Goal: Check status: Check status

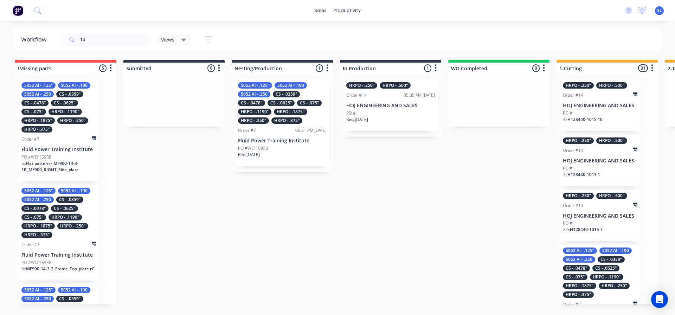
click at [385, 115] on div "PO #" at bounding box center [390, 113] width 89 height 6
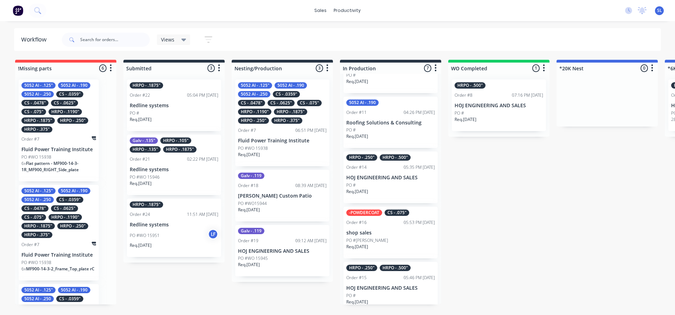
scroll to position [106, 0]
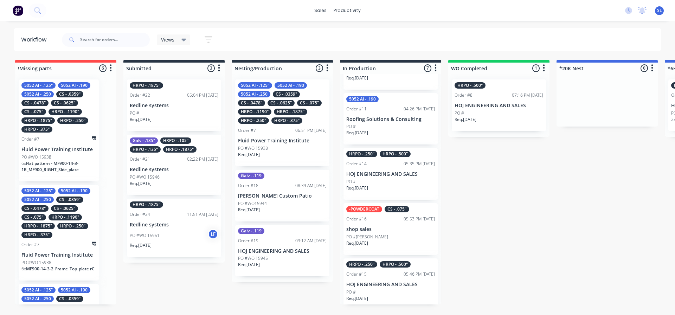
click at [382, 185] on div "PO #" at bounding box center [390, 182] width 89 height 6
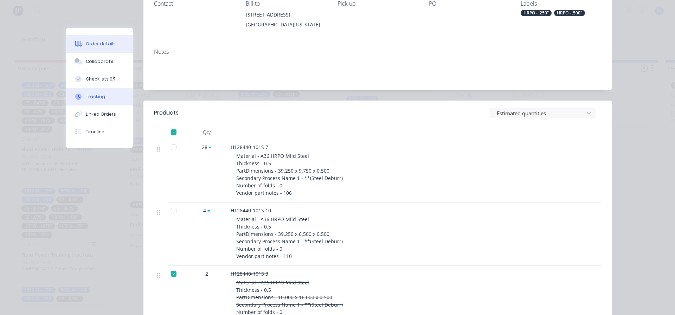
click at [91, 97] on div "Tracking" at bounding box center [95, 97] width 19 height 6
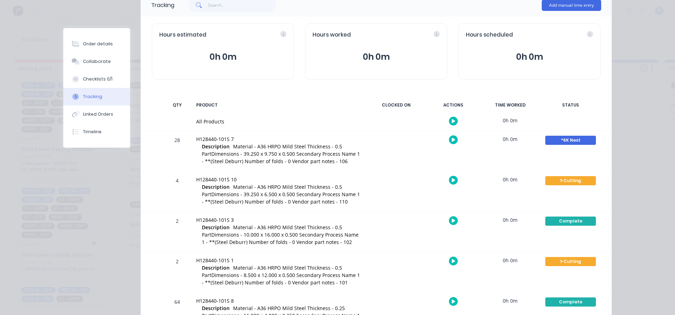
scroll to position [70, 0]
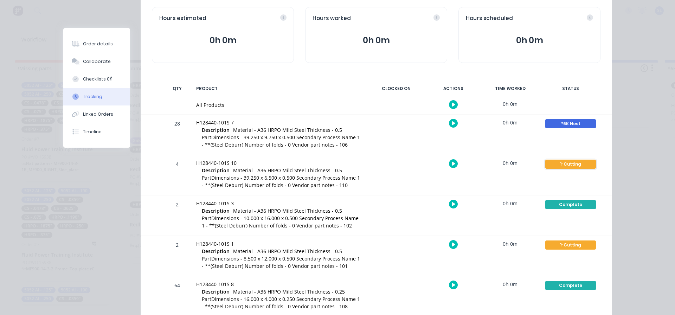
click at [569, 163] on div "1-Cutting" at bounding box center [571, 164] width 51 height 9
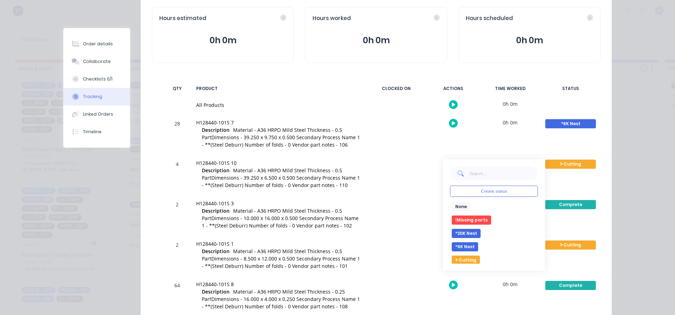
click at [459, 246] on button "*6K Nest" at bounding box center [465, 246] width 26 height 9
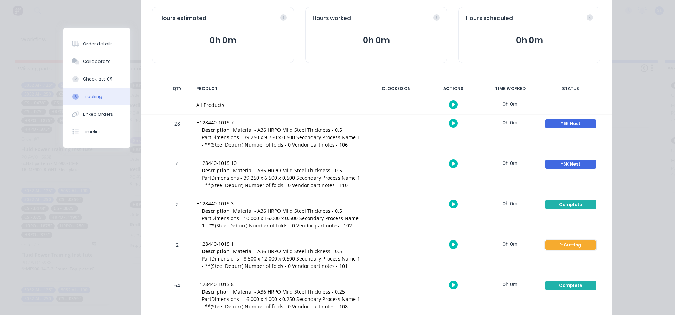
click at [569, 245] on div "1-Cutting" at bounding box center [571, 245] width 51 height 9
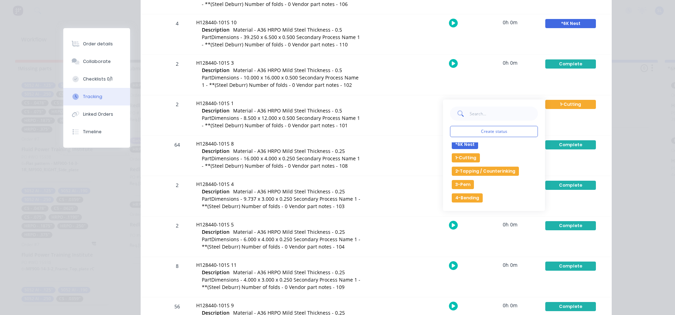
scroll to position [22, 0]
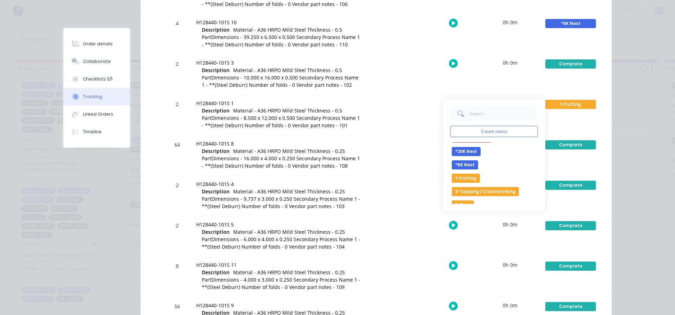
click at [460, 164] on button "*6K Nest" at bounding box center [465, 164] width 26 height 9
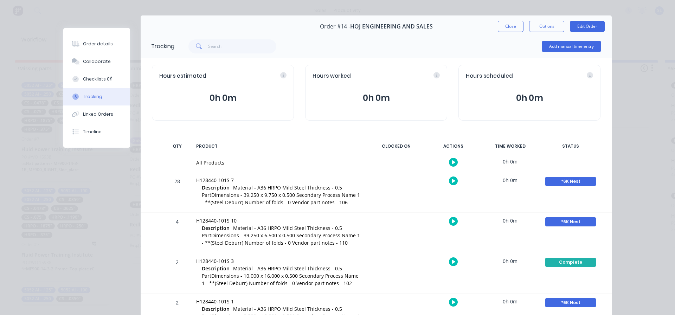
scroll to position [0, 0]
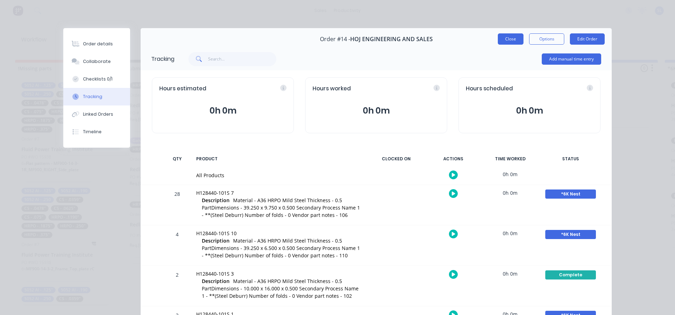
click at [509, 34] on button "Close" at bounding box center [511, 38] width 26 height 11
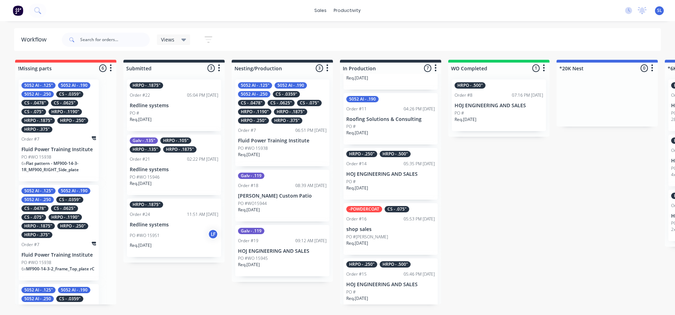
drag, startPoint x: 612, startPoint y: 195, endPoint x: 555, endPoint y: 194, distance: 57.4
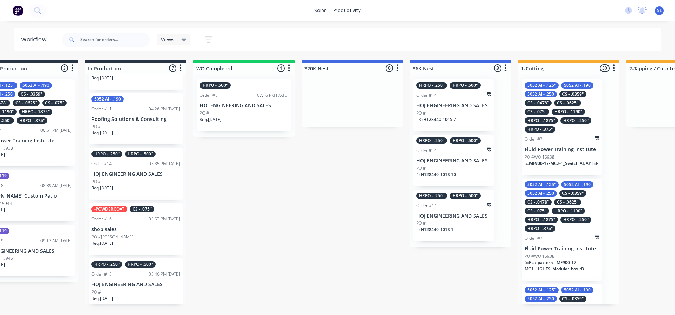
scroll to position [0, 238]
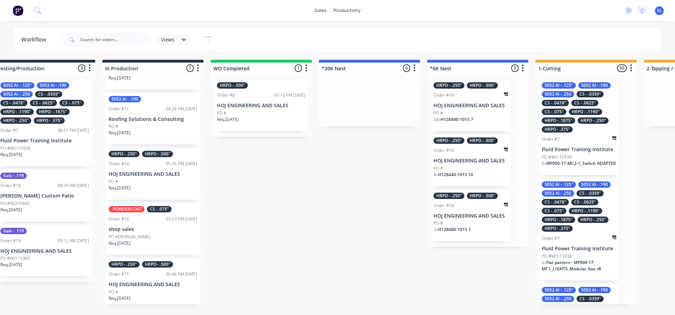
click at [386, 219] on div "!Missing parts 6 Sort By Created date Required date Order number Customer name …" at bounding box center [649, 182] width 1785 height 245
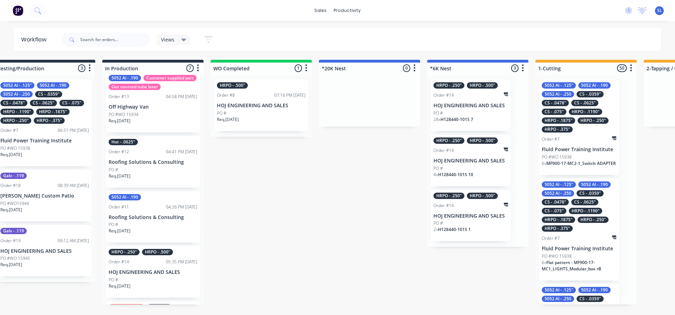
scroll to position [0, 0]
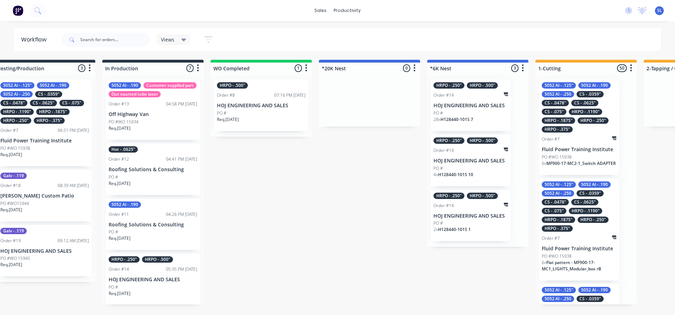
drag, startPoint x: 298, startPoint y: 204, endPoint x: 342, endPoint y: 204, distance: 44.0
click at [342, 204] on div "!Missing parts 6 Sort By Created date Required date Order number Customer name …" at bounding box center [649, 182] width 1785 height 245
drag, startPoint x: 237, startPoint y: 208, endPoint x: 210, endPoint y: 262, distance: 61.0
click at [273, 206] on div "!Missing parts 6 Sort By Created date Required date Order number Customer name …" at bounding box center [649, 182] width 1785 height 245
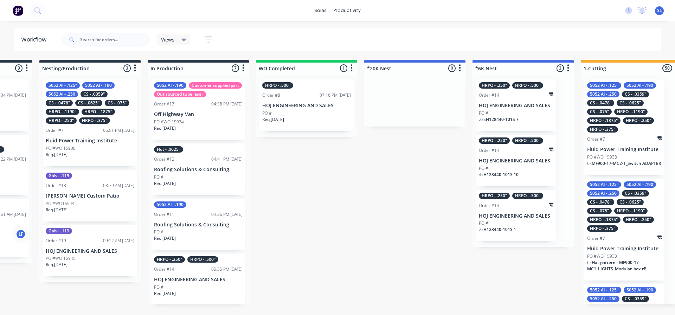
scroll to position [0, 151]
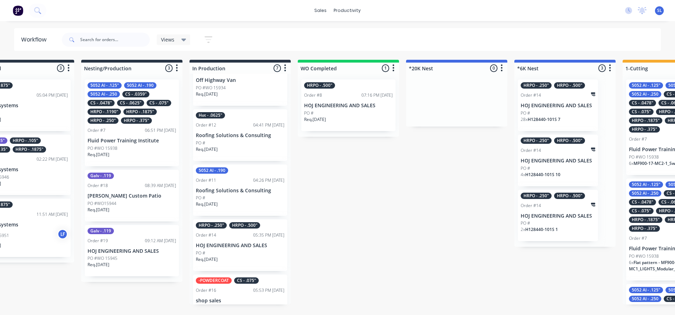
scroll to position [0, 0]
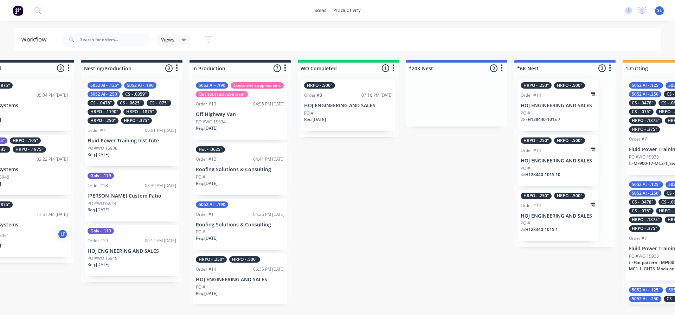
click at [233, 125] on div "PO #WO 15934" at bounding box center [240, 122] width 89 height 6
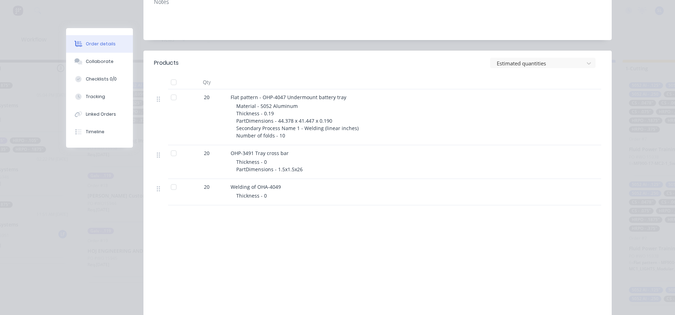
scroll to position [141, 0]
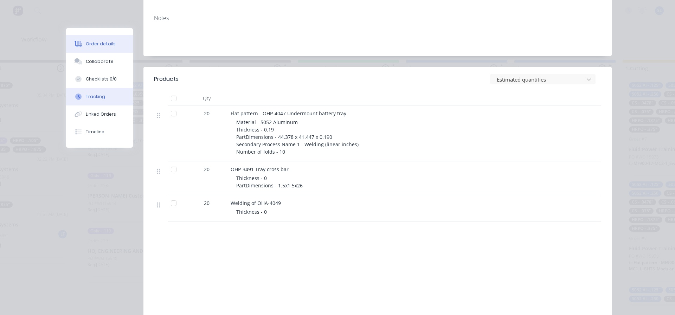
click at [88, 96] on div "Tracking" at bounding box center [95, 97] width 19 height 6
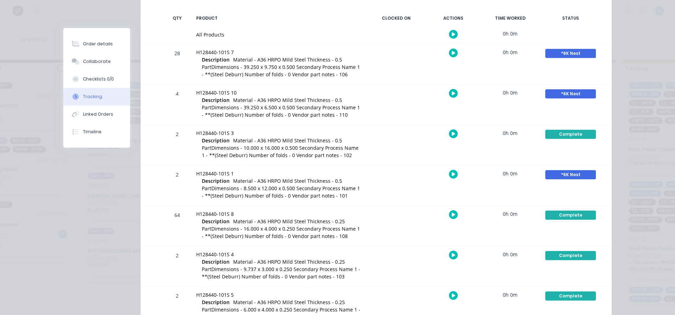
scroll to position [0, 0]
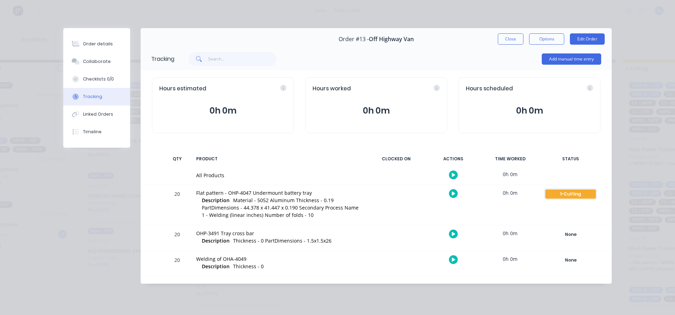
click at [575, 193] on div "1-Cutting" at bounding box center [571, 194] width 51 height 9
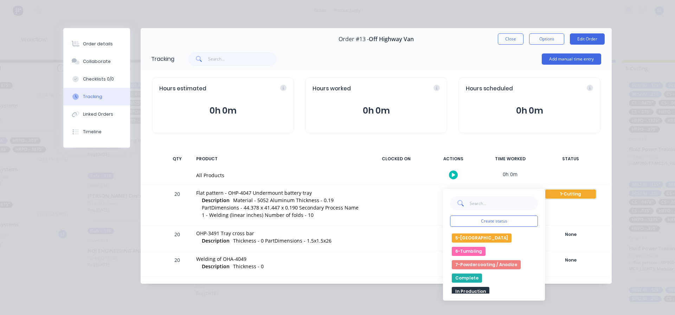
scroll to position [70, 0]
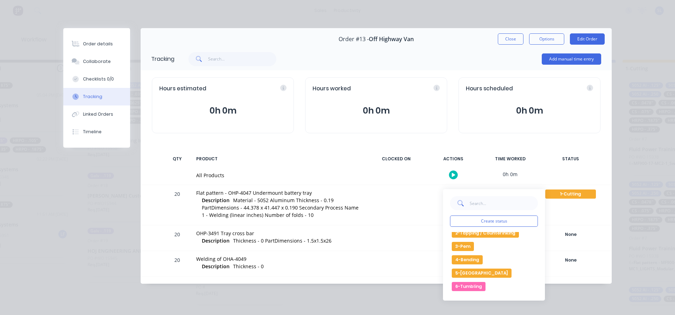
click at [474, 260] on button "4-Bending" at bounding box center [467, 259] width 31 height 9
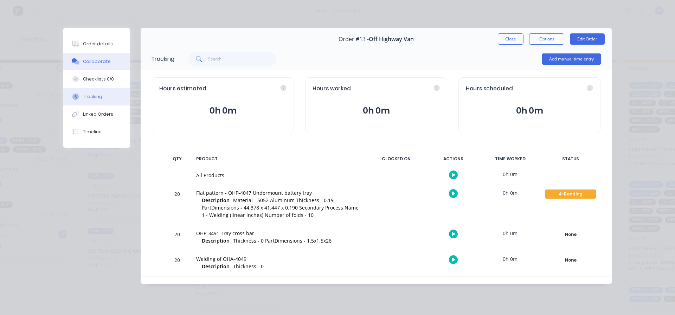
click at [103, 63] on div "Collaborate" at bounding box center [97, 61] width 28 height 6
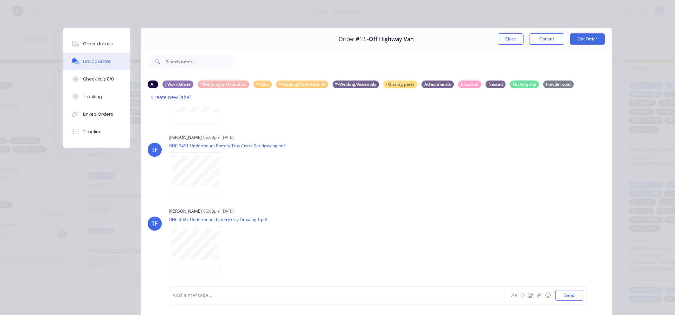
scroll to position [211, 0]
click at [100, 63] on div "Collaborate" at bounding box center [97, 61] width 28 height 6
click at [178, 296] on div at bounding box center [327, 295] width 308 height 7
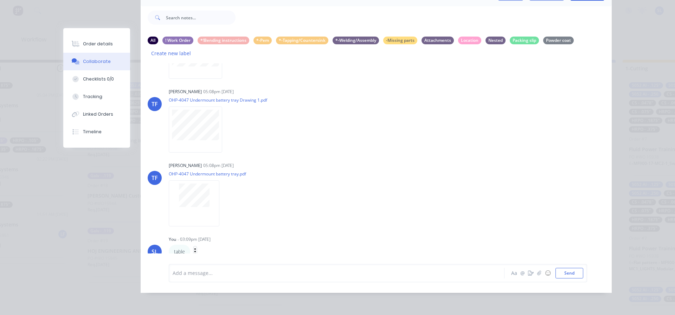
click at [194, 248] on icon "button" at bounding box center [195, 252] width 2 height 8
click at [205, 222] on button "Labels" at bounding box center [221, 228] width 44 height 12
drag, startPoint x: 396, startPoint y: 213, endPoint x: 402, endPoint y: 221, distance: 9.3
click at [402, 221] on div "[PERSON_NAME] 05:03pm [DATE] WO15924 (1).pdf Labels Download [PERSON_NAME] 05:0…" at bounding box center [376, 158] width 471 height 190
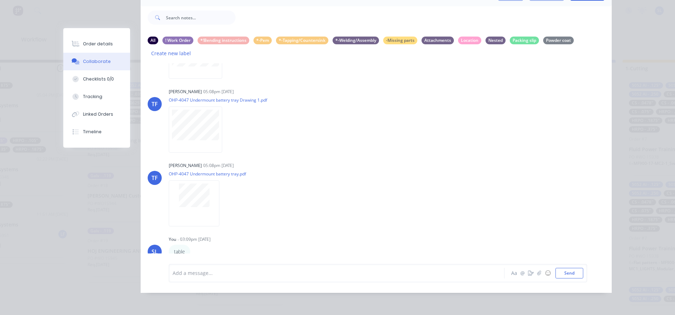
click at [0, 0] on icon "button" at bounding box center [0, 0] width 0 height 0
click at [210, 222] on button "Labels" at bounding box center [221, 228] width 44 height 12
drag, startPoint x: 334, startPoint y: 245, endPoint x: 346, endPoint y: 210, distance: 36.4
click at [346, 210] on div "[PERSON_NAME] 05:03pm [DATE] WO15924 (1).pdf Labels Download [PERSON_NAME] 05:0…" at bounding box center [376, 158] width 471 height 190
drag, startPoint x: 356, startPoint y: 246, endPoint x: 369, endPoint y: 203, distance: 44.2
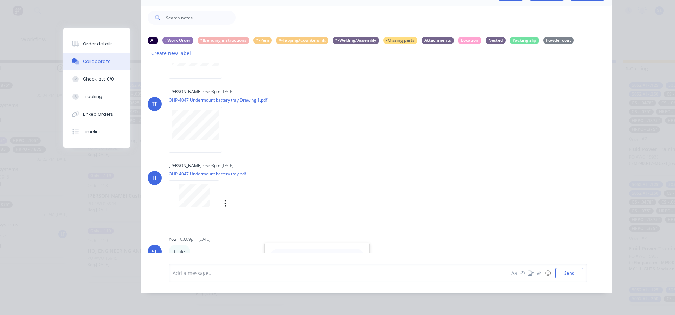
click at [369, 203] on div "[PERSON_NAME] 05:03pm [DATE] WO15924 (1).pdf Labels Download [PERSON_NAME] 05:0…" at bounding box center [376, 158] width 471 height 190
drag, startPoint x: 340, startPoint y: 244, endPoint x: 342, endPoint y: 233, distance: 11.4
click at [342, 234] on div "You - 03:09pm [DATE] Create new label ! Work Order edit *!Bending instructions …" at bounding box center [279, 246] width 220 height 25
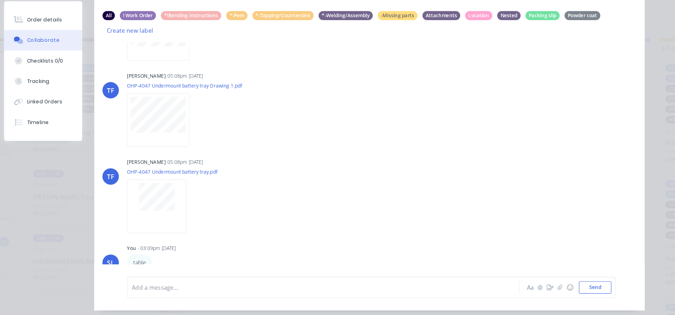
click at [0, 0] on icon "button" at bounding box center [0, 0] width 0 height 0
click at [0, 0] on button "Labels" at bounding box center [0, 0] width 0 height 0
drag, startPoint x: 299, startPoint y: 245, endPoint x: 311, endPoint y: 219, distance: 28.6
click at [311, 219] on div "[PERSON_NAME] 05:03pm [DATE] WO15924 (1).pdf Labels Download [PERSON_NAME] 05:0…" at bounding box center [376, 158] width 471 height 190
click at [363, 239] on div "You - 03:09pm [DATE] table Labels Edit Delete" at bounding box center [279, 247] width 220 height 25
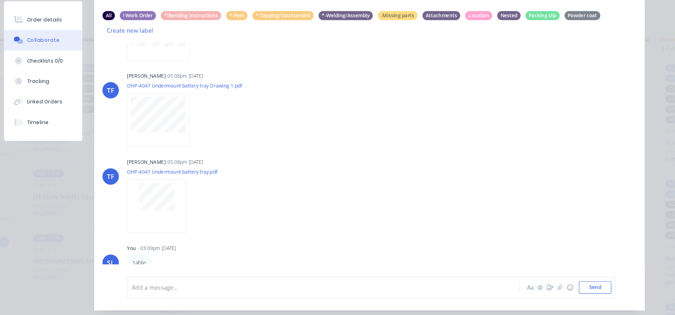
scroll to position [283, 0]
click at [0, 0] on icon "button" at bounding box center [0, 0] width 0 height 0
click at [0, 0] on button "Labels" at bounding box center [0, 0] width 0 height 0
click at [0, 0] on icon "button" at bounding box center [0, 0] width 0 height 0
click at [304, 228] on div "[PERSON_NAME] 05:03pm [DATE] WO15924 (1).pdf Labels Download [PERSON_NAME] 05:0…" at bounding box center [376, 158] width 471 height 190
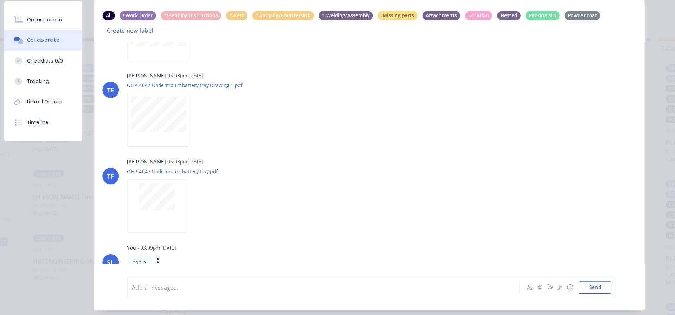
click at [194, 248] on icon "button" at bounding box center [195, 252] width 2 height 8
click at [206, 222] on button "Labels" at bounding box center [221, 228] width 44 height 12
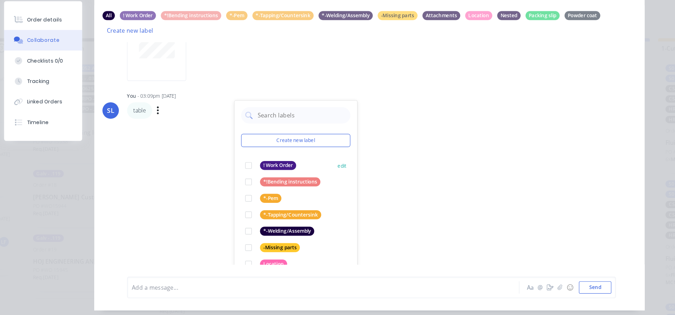
scroll to position [422, 0]
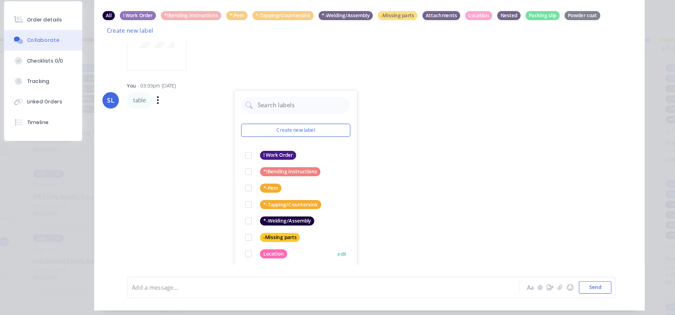
click at [267, 238] on div at bounding box center [273, 244] width 14 height 14
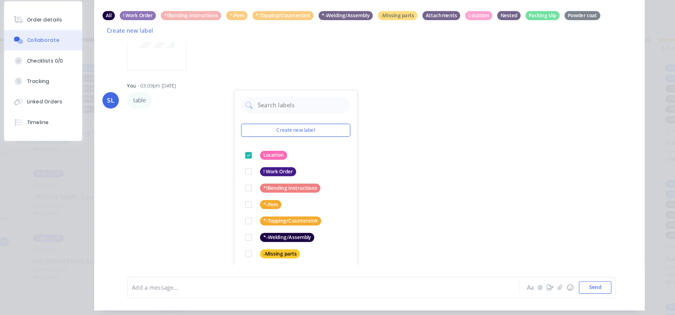
click at [429, 162] on div "[PERSON_NAME] 05:03pm [DATE] WO15924 (1).pdf Labels Download [PERSON_NAME] 05:0…" at bounding box center [376, 158] width 471 height 190
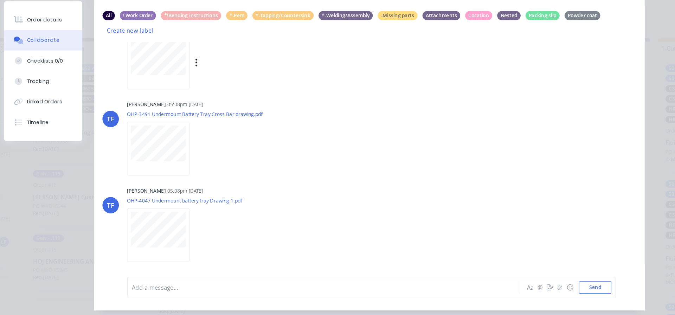
scroll to position [72, 0]
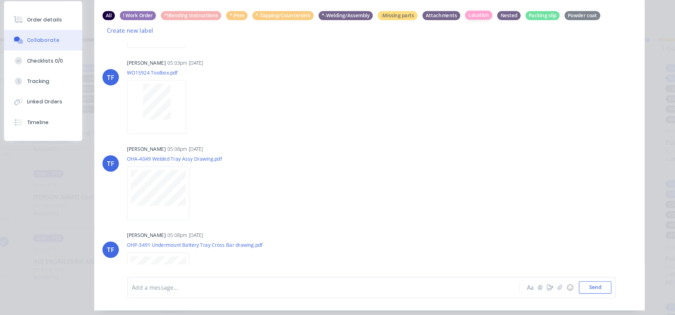
click at [466, 36] on div "Location" at bounding box center [469, 40] width 23 height 8
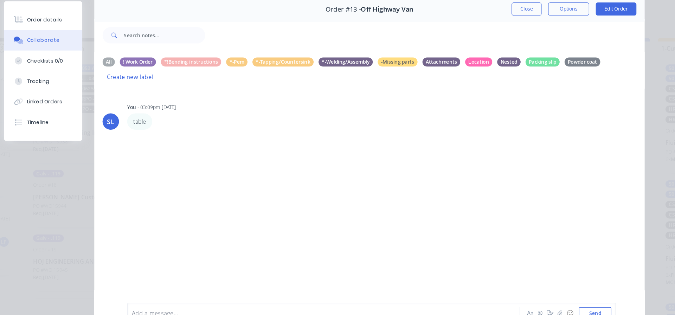
scroll to position [0, 0]
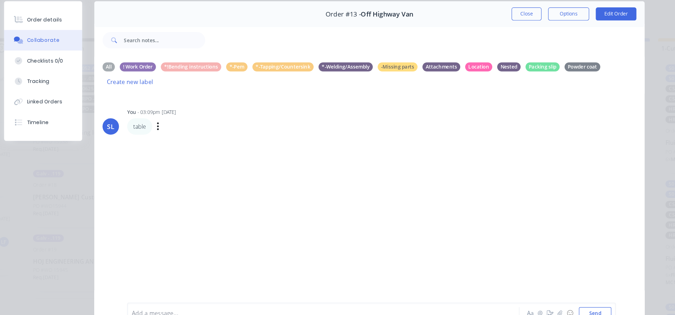
click at [344, 125] on div "You - 03:09pm [DATE]" at bounding box center [279, 123] width 220 height 6
click at [311, 148] on div "SL You - 03:09pm [DATE] table Labels Edit Delete" at bounding box center [376, 202] width 471 height 190
click at [88, 43] on div "Order details" at bounding box center [98, 44] width 30 height 6
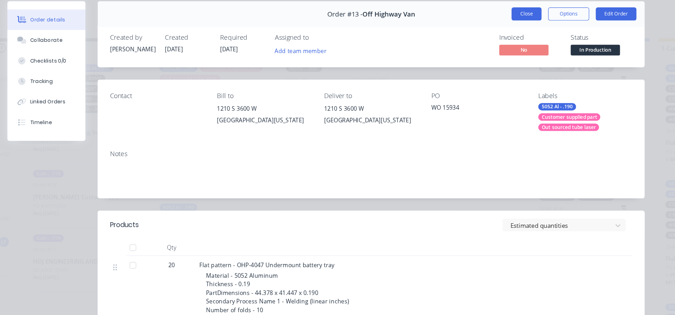
click at [511, 39] on button "Close" at bounding box center [511, 38] width 26 height 11
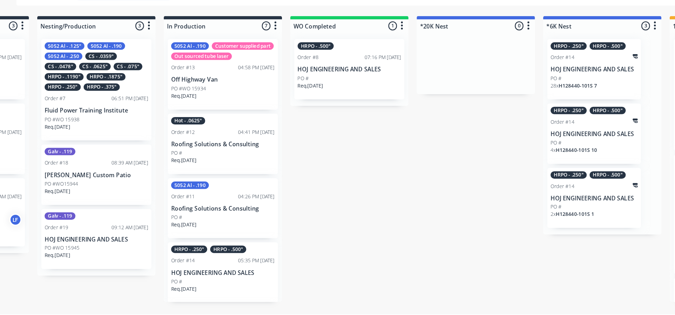
scroll to position [0, 192]
